Goal: Task Accomplishment & Management: Manage account settings

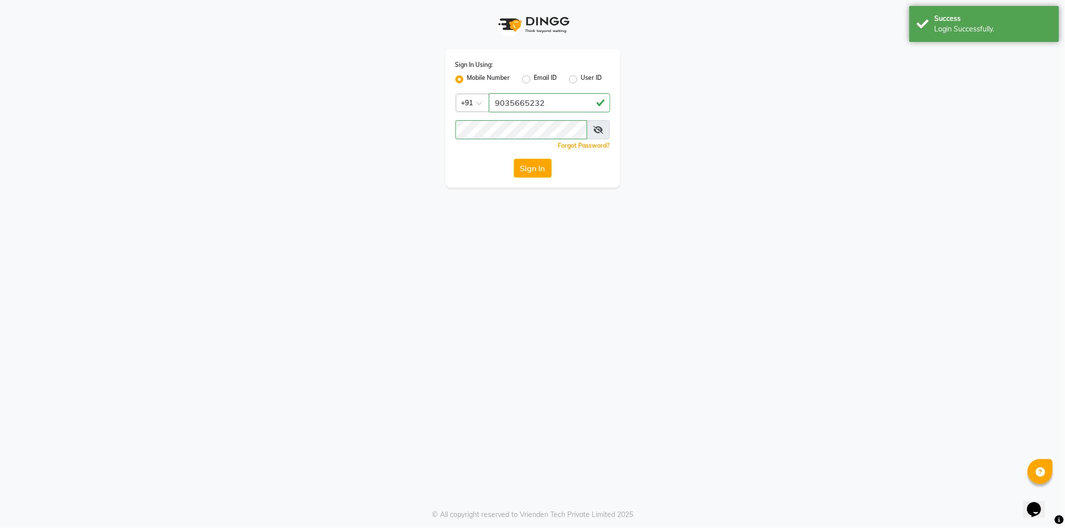
select select "106"
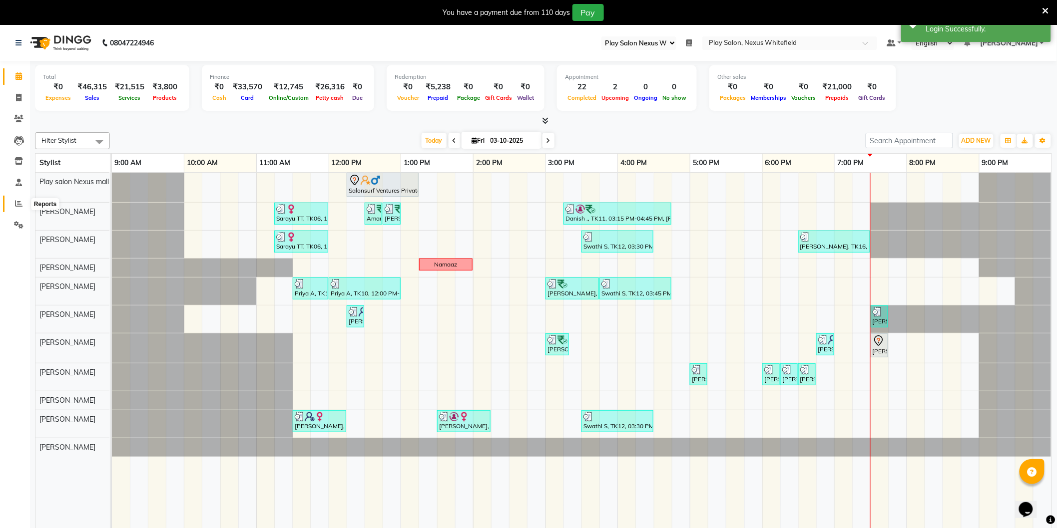
click at [13, 206] on span at bounding box center [18, 203] width 17 height 11
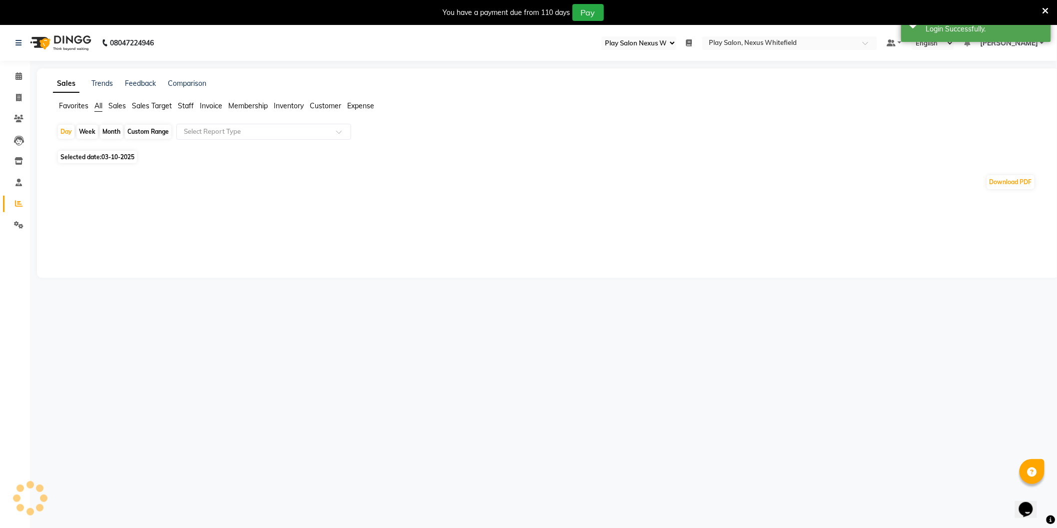
click at [179, 106] on span "Staff" at bounding box center [186, 105] width 16 height 9
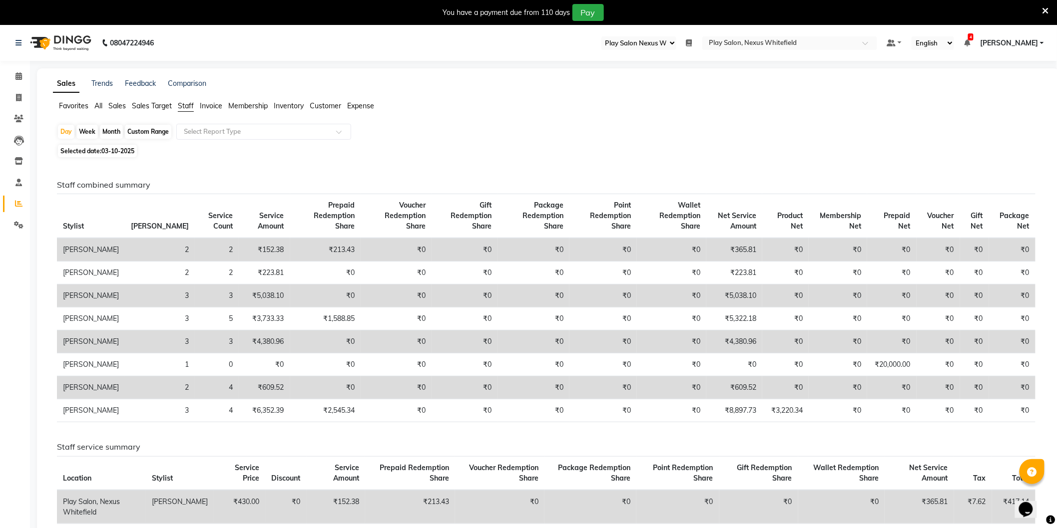
click at [139, 135] on div "Custom Range" at bounding box center [148, 132] width 46 height 14
select select "10"
select select "2025"
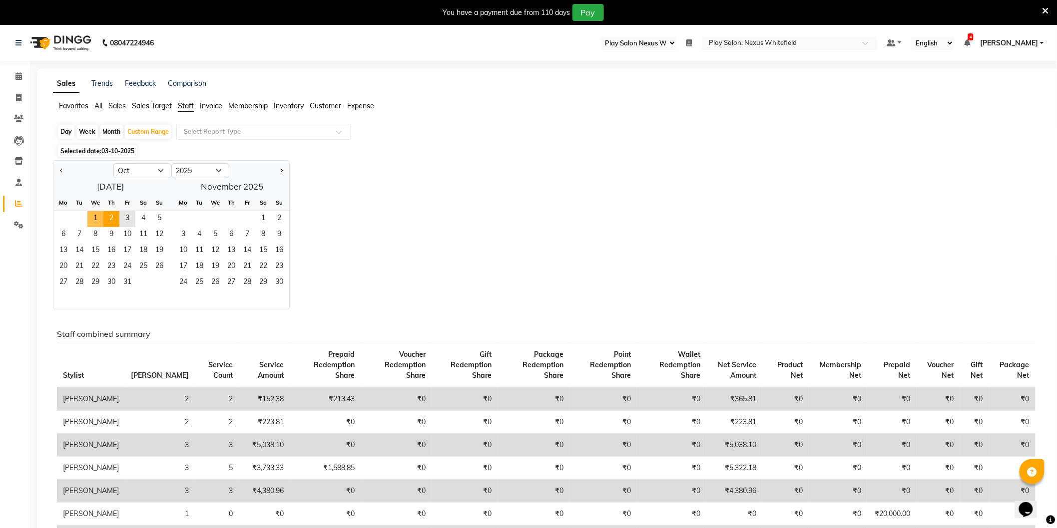
drag, startPoint x: 96, startPoint y: 217, endPoint x: 116, endPoint y: 220, distance: 20.1
click at [96, 217] on span "1" at bounding box center [95, 219] width 16 height 16
click at [125, 218] on span "3" at bounding box center [127, 219] width 16 height 16
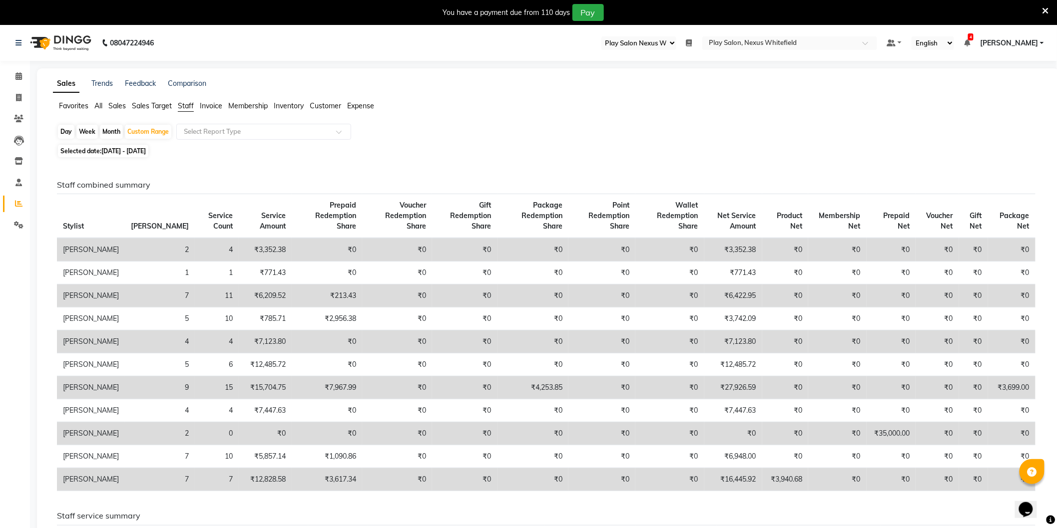
click at [112, 131] on div "Month" at bounding box center [111, 132] width 23 height 14
select select "10"
select select "2025"
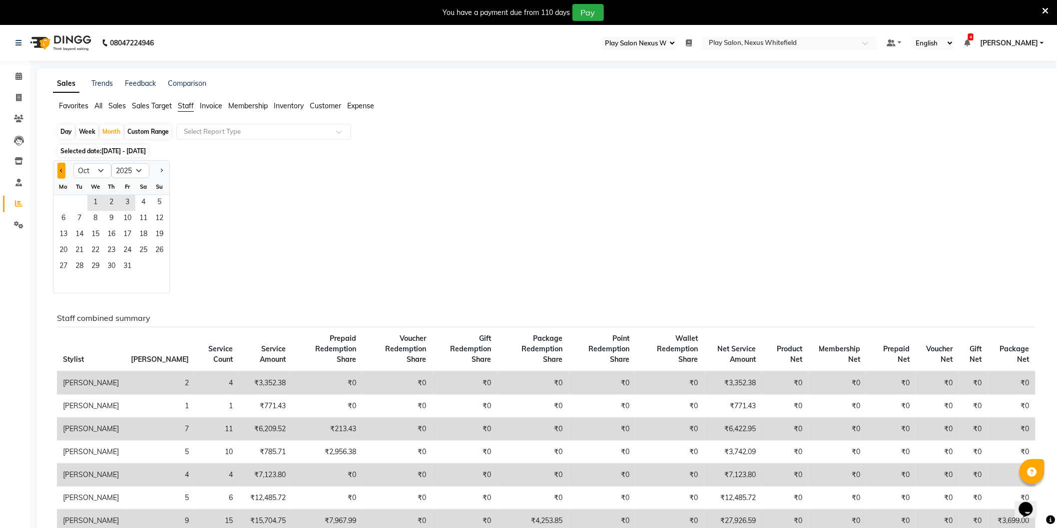
click at [59, 171] on button "Previous month" at bounding box center [61, 171] width 8 height 16
select select "9"
click at [82, 267] on span "30" at bounding box center [79, 267] width 16 height 16
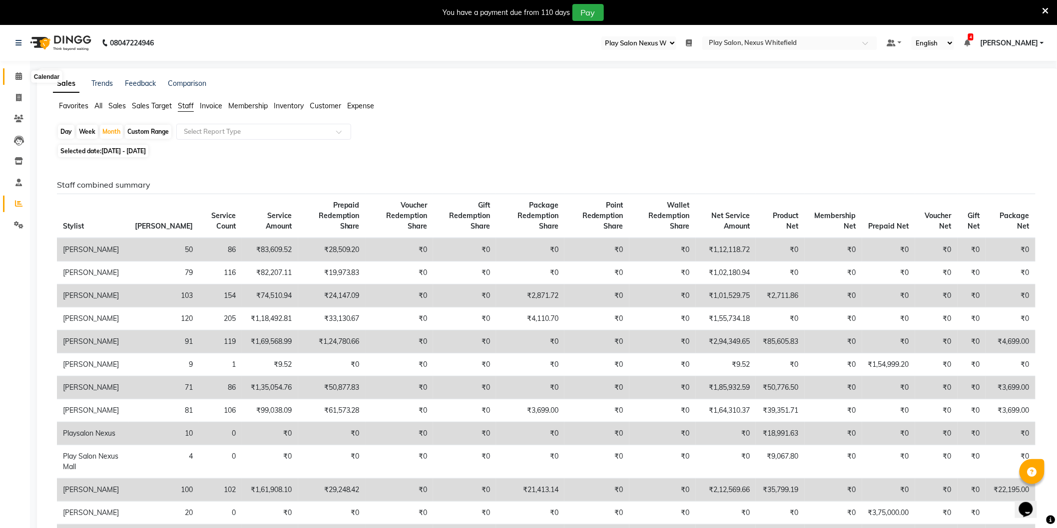
click at [22, 78] on span at bounding box center [18, 76] width 17 height 11
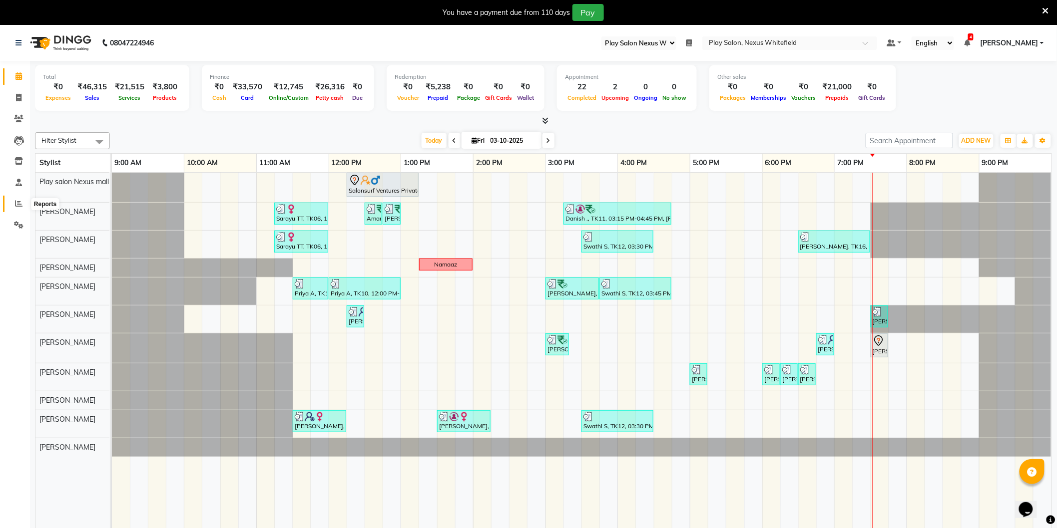
click at [20, 200] on span at bounding box center [18, 203] width 17 height 11
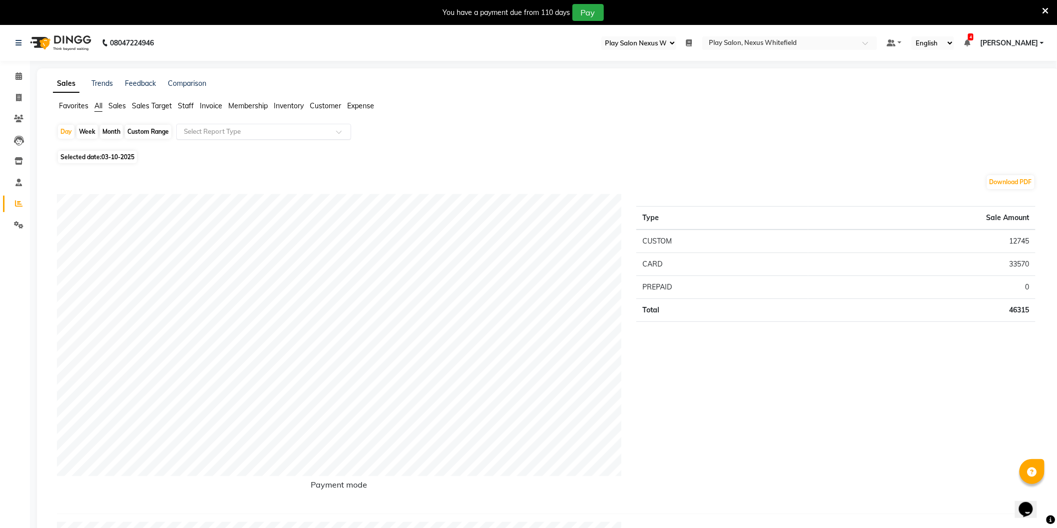
click at [195, 128] on input "text" at bounding box center [254, 132] width 144 height 10
click at [206, 185] on div "Sales summary" at bounding box center [264, 190] width 174 height 20
select select "full_report"
select select "csv"
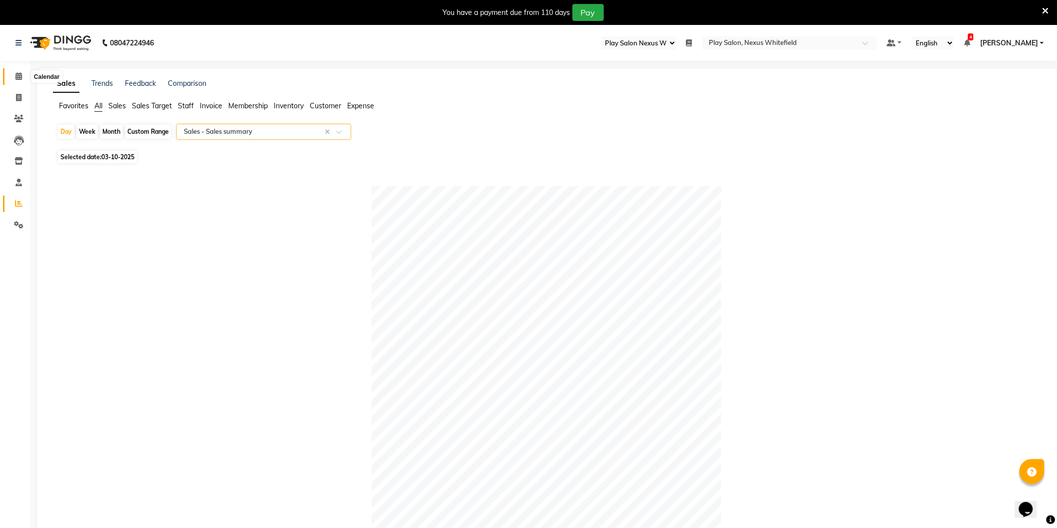
click at [21, 74] on span at bounding box center [18, 76] width 17 height 11
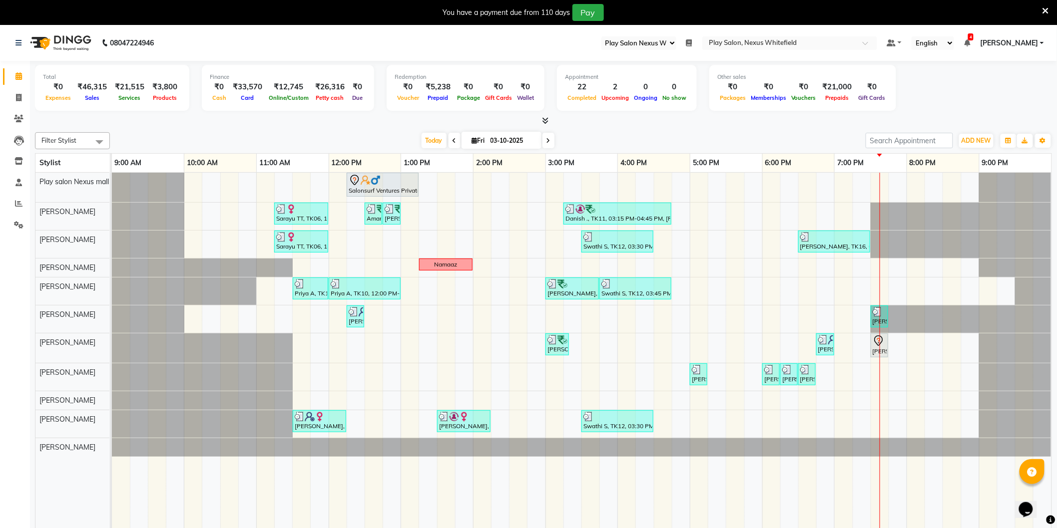
click at [1020, 42] on span "[PERSON_NAME]" at bounding box center [1009, 43] width 58 height 10
click at [1000, 94] on link "Sign out" at bounding box center [992, 93] width 91 height 15
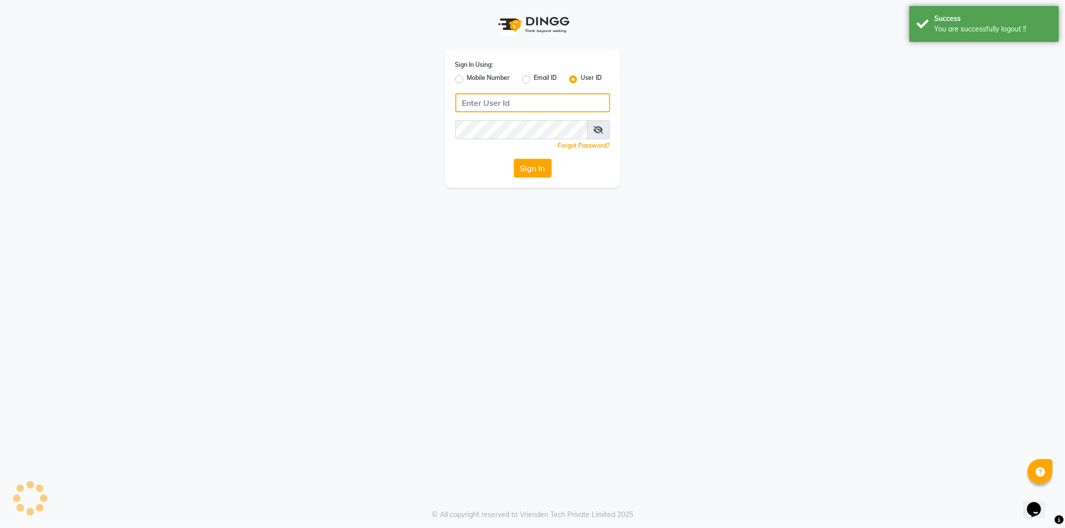
type input "9606078826"
click at [467, 79] on label "Mobile Number" at bounding box center [488, 79] width 43 height 12
click at [467, 79] on input "Mobile Number" at bounding box center [470, 76] width 6 height 6
radio input "true"
radio input "false"
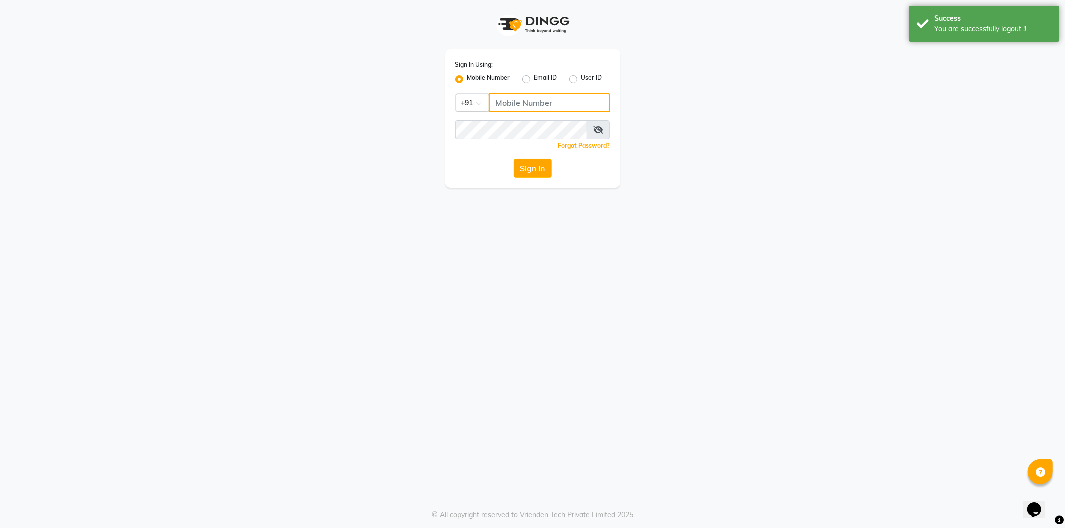
click at [525, 102] on input "Username" at bounding box center [549, 102] width 121 height 19
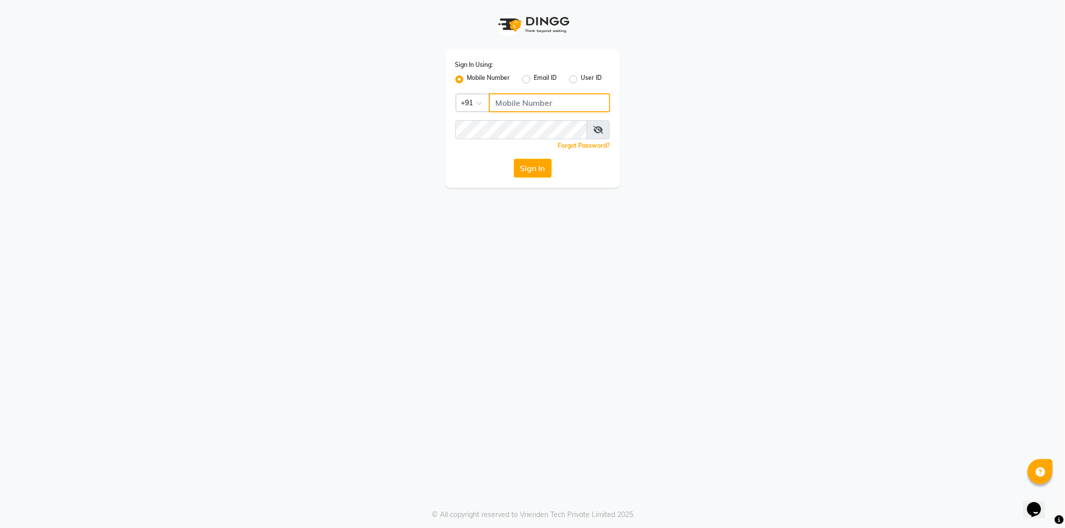
type input "9606078826"
click at [535, 166] on button "Sign In" at bounding box center [533, 168] width 38 height 19
